Goal: Task Accomplishment & Management: Manage account settings

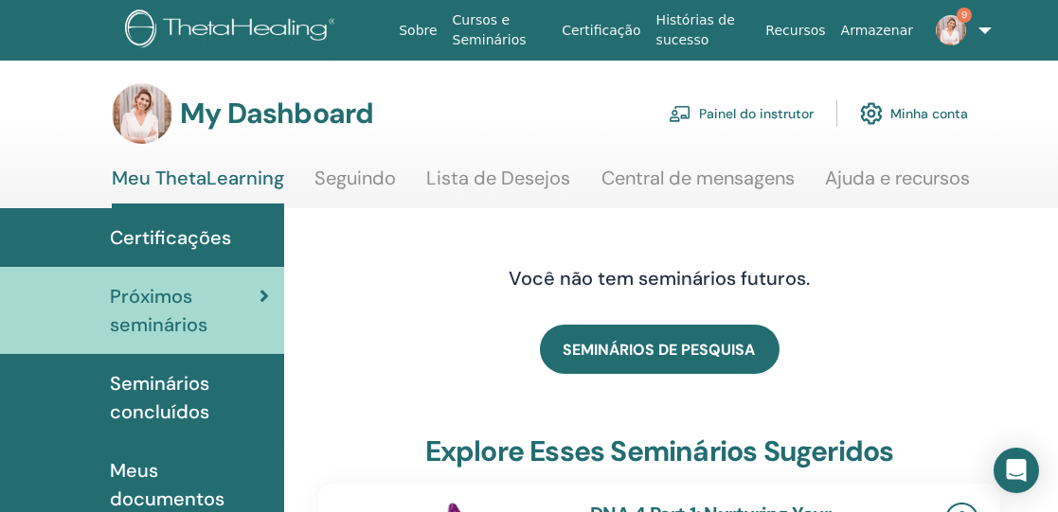
click at [758, 112] on link "Painel do instrutor" at bounding box center [740, 114] width 145 height 42
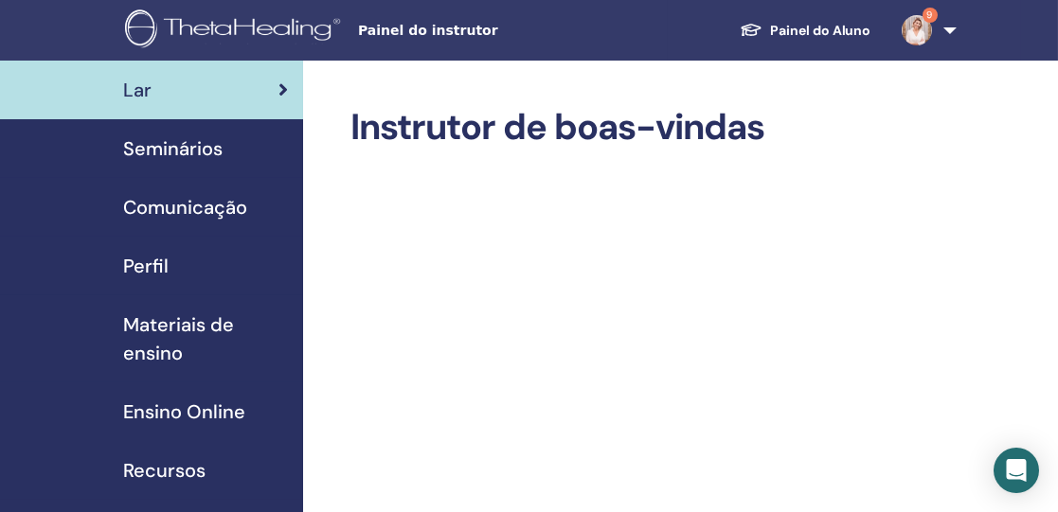
click at [193, 147] on span "Seminários" at bounding box center [172, 148] width 99 height 28
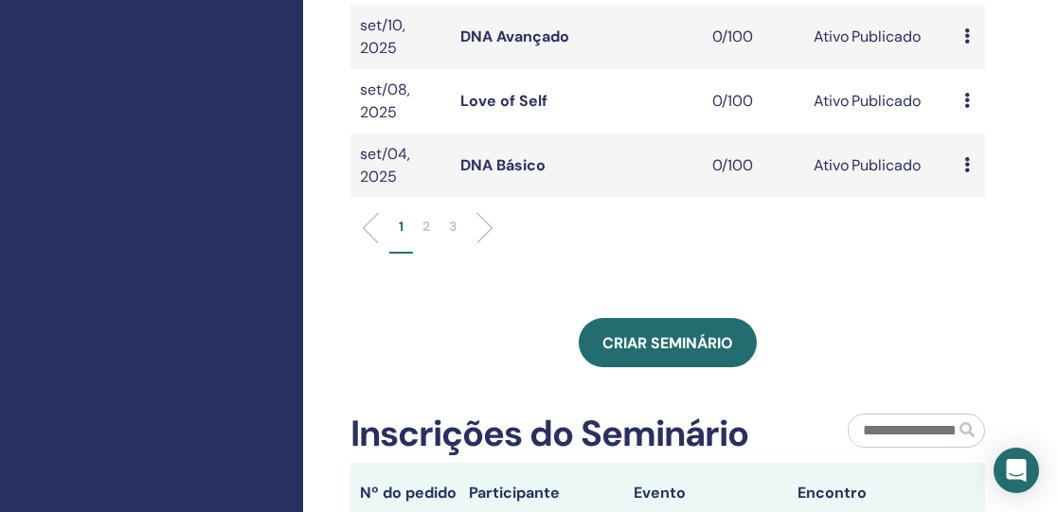
scroll to position [811, 0]
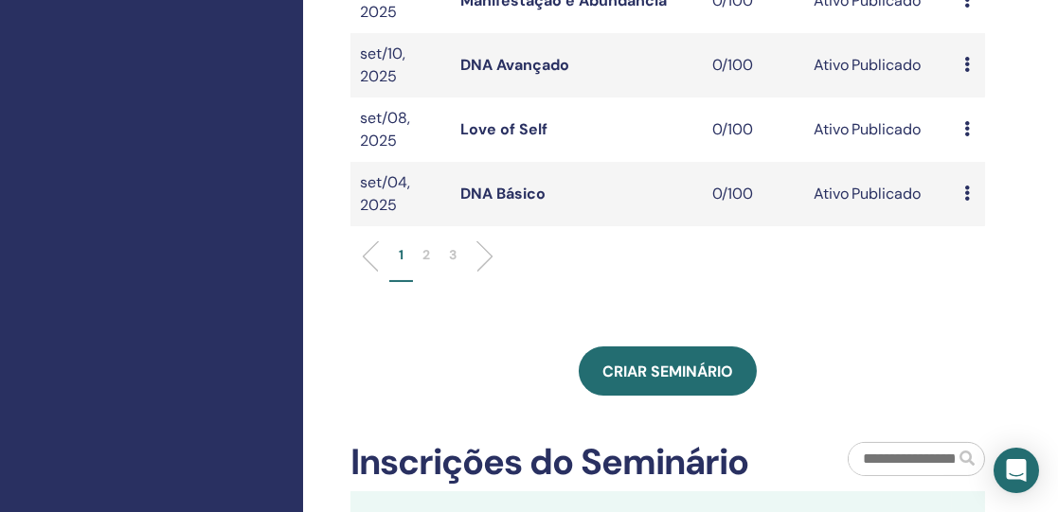
click at [421, 245] on li "2" at bounding box center [426, 263] width 27 height 37
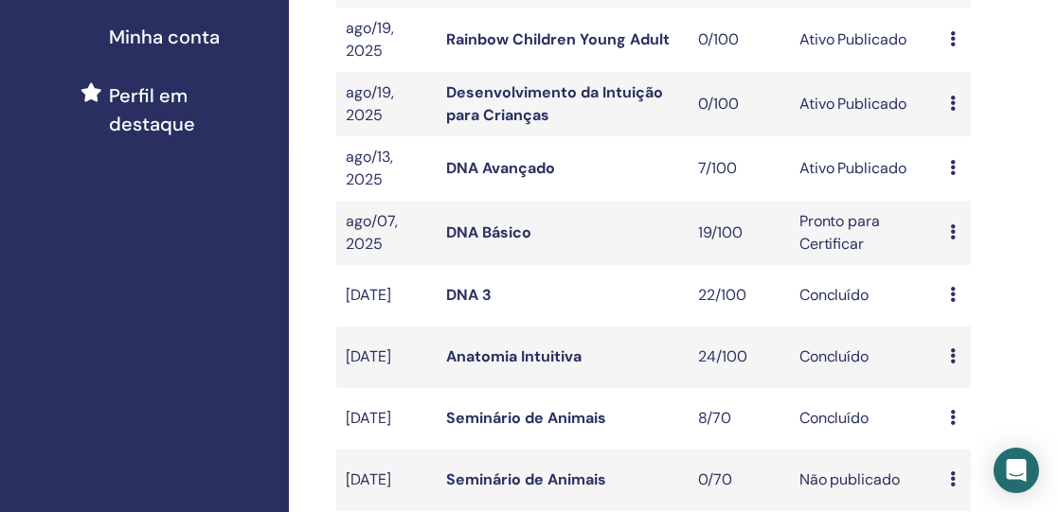
scroll to position [478, 14]
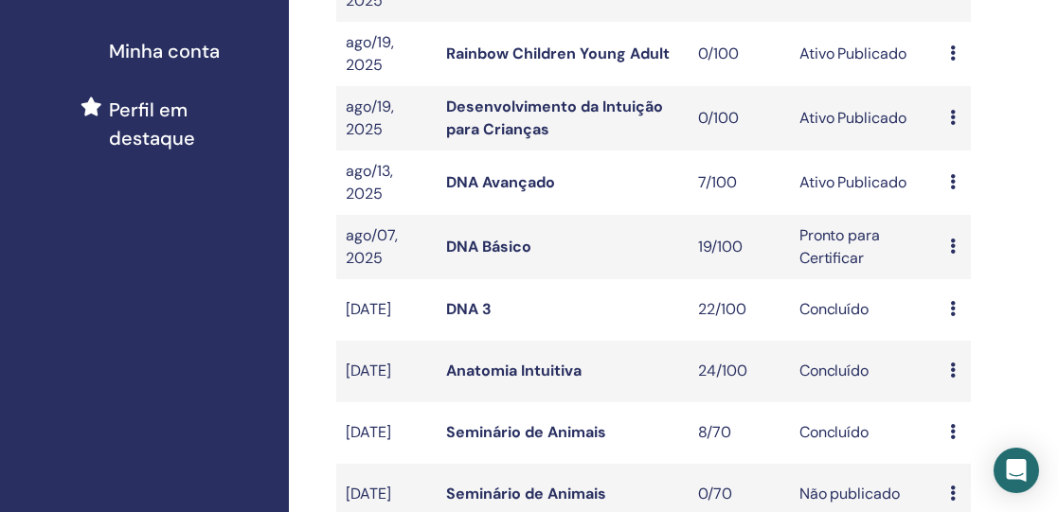
click at [506, 185] on link "DNA Avançado" at bounding box center [500, 182] width 109 height 20
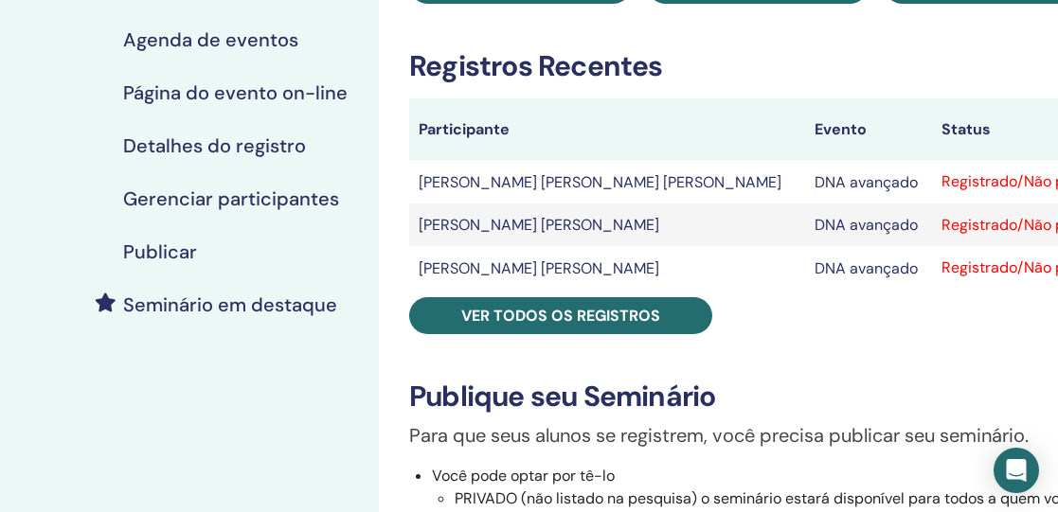
scroll to position [266, 0]
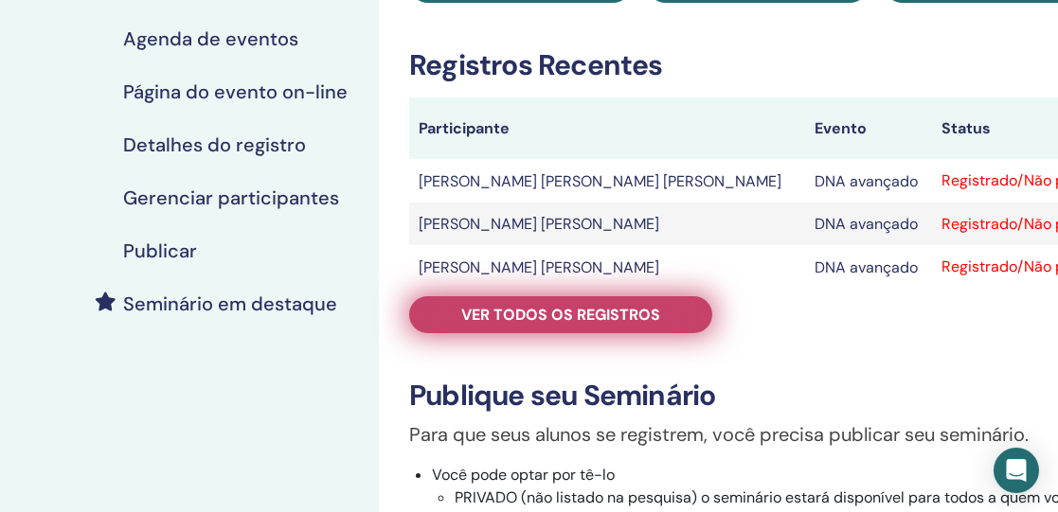
click at [617, 308] on font "Ver todos os registros" at bounding box center [560, 315] width 199 height 20
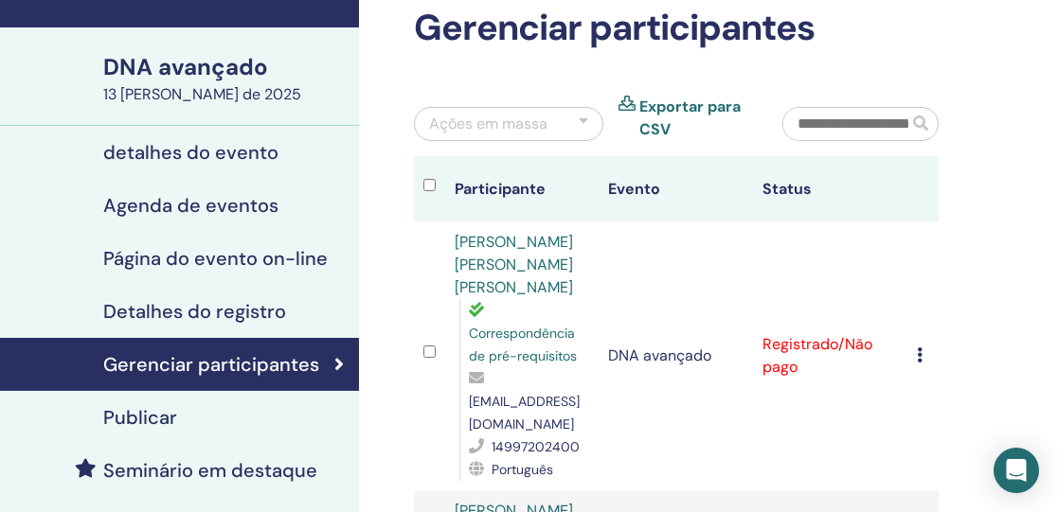
scroll to position [96, 26]
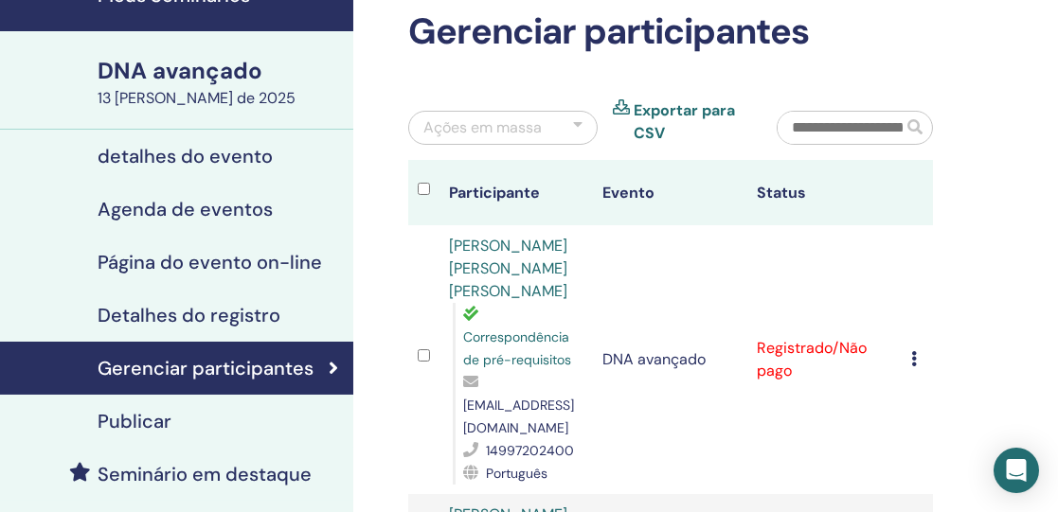
click at [229, 152] on font "detalhes do evento" at bounding box center [185, 156] width 175 height 25
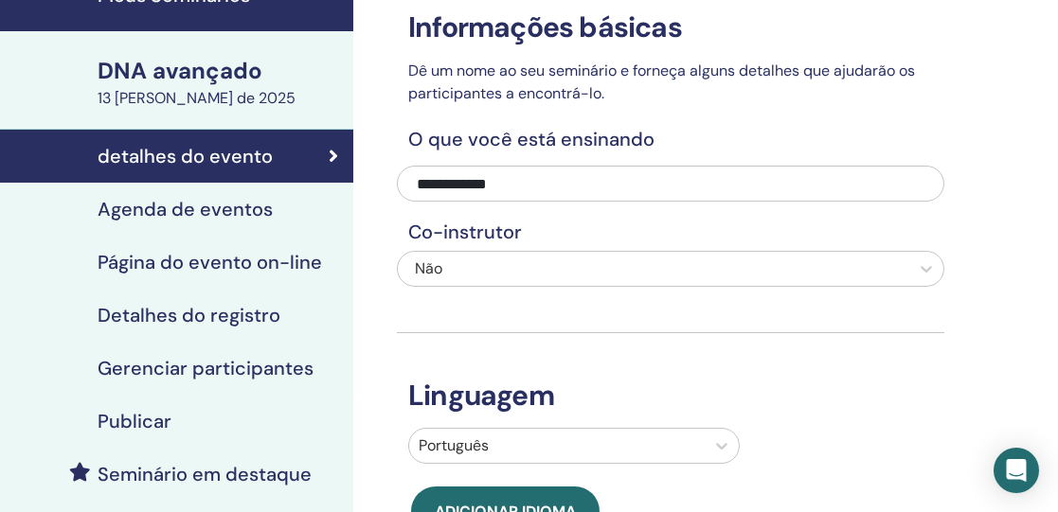
scroll to position [177, 26]
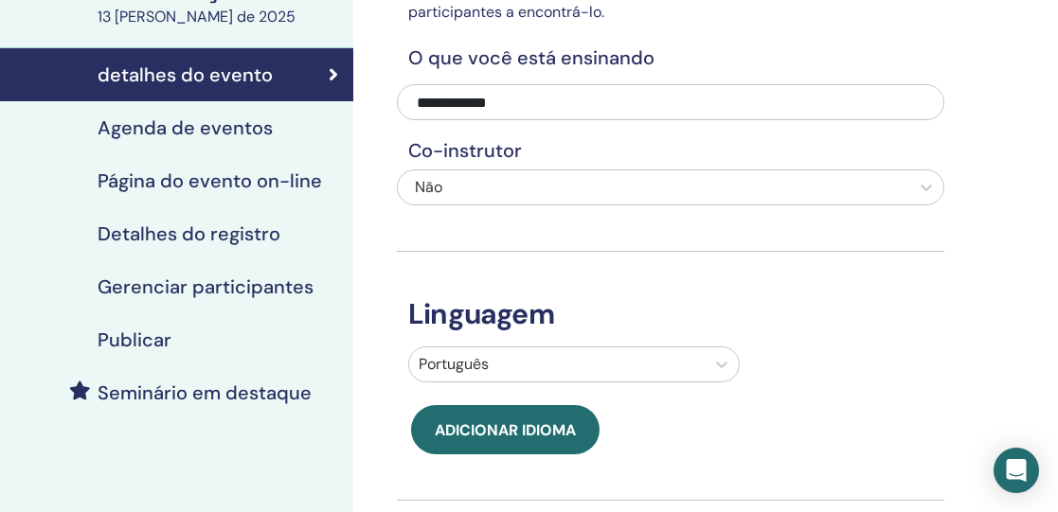
click at [124, 348] on font "Publicar" at bounding box center [135, 340] width 74 height 25
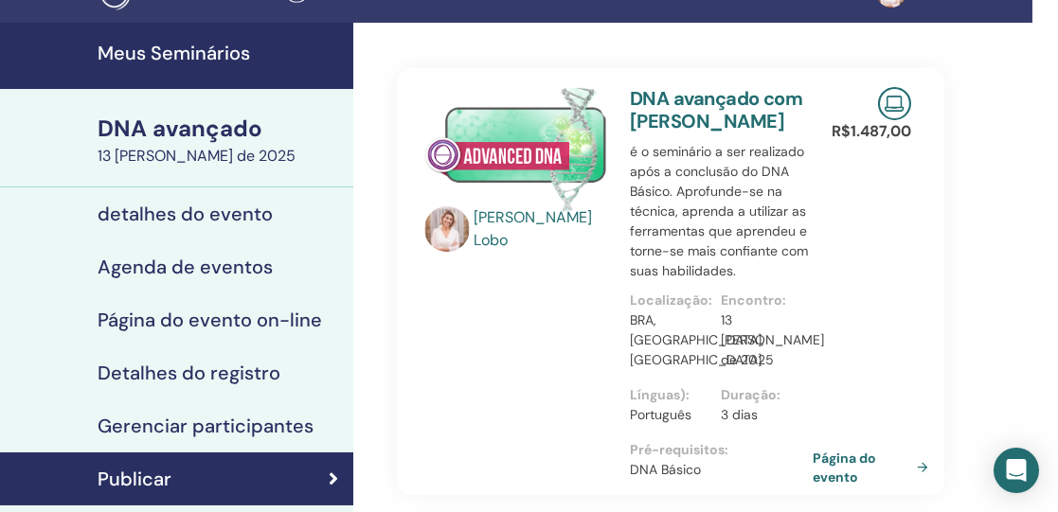
scroll to position [36, 26]
